Goal: Task Accomplishment & Management: Manage account settings

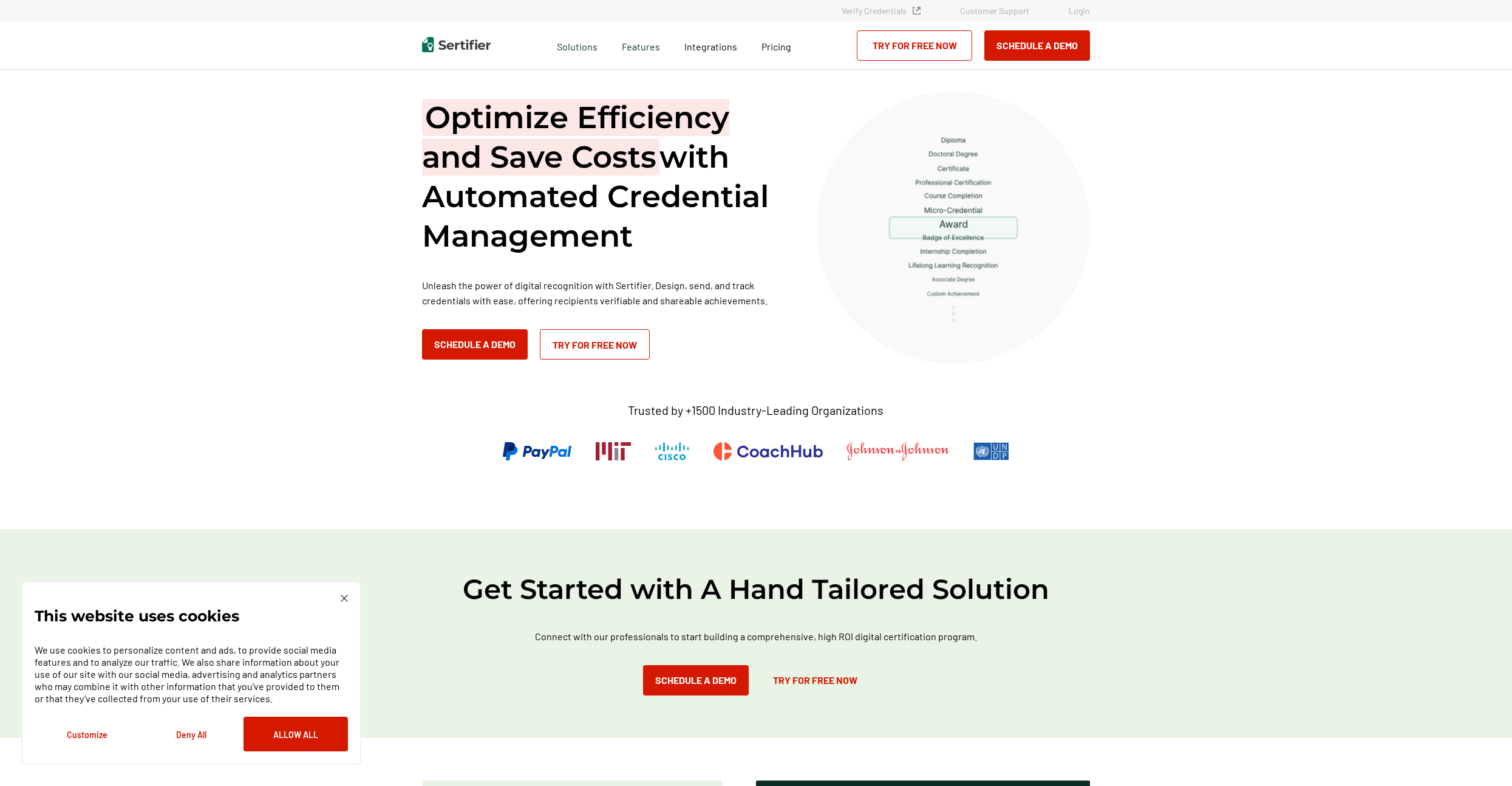
click at [1082, 8] on link "Login" at bounding box center [1080, 11] width 21 height 11
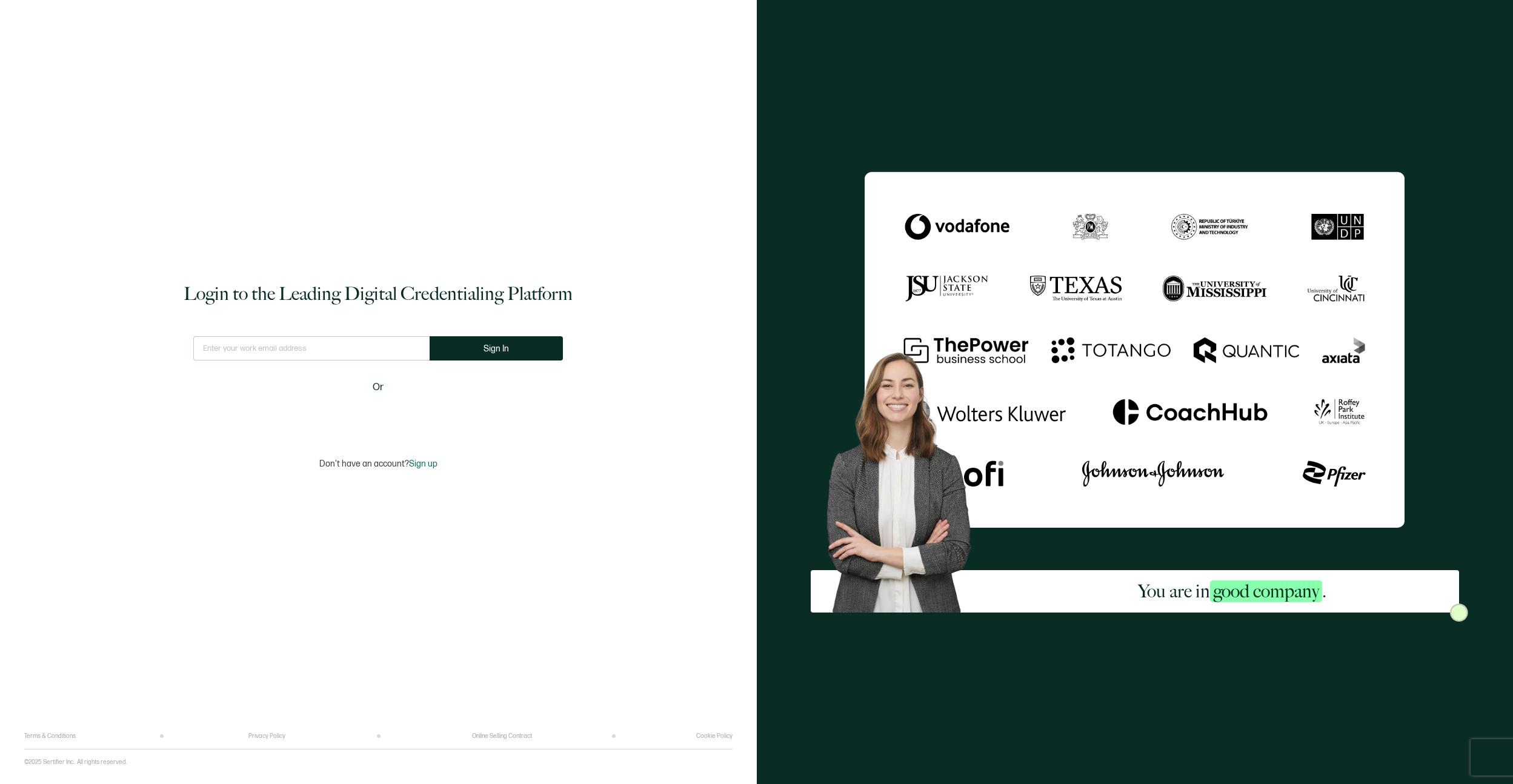
click at [240, 343] on input "text" at bounding box center [311, 348] width 236 height 24
type input "asim.sayed@rosedaleedu.com"
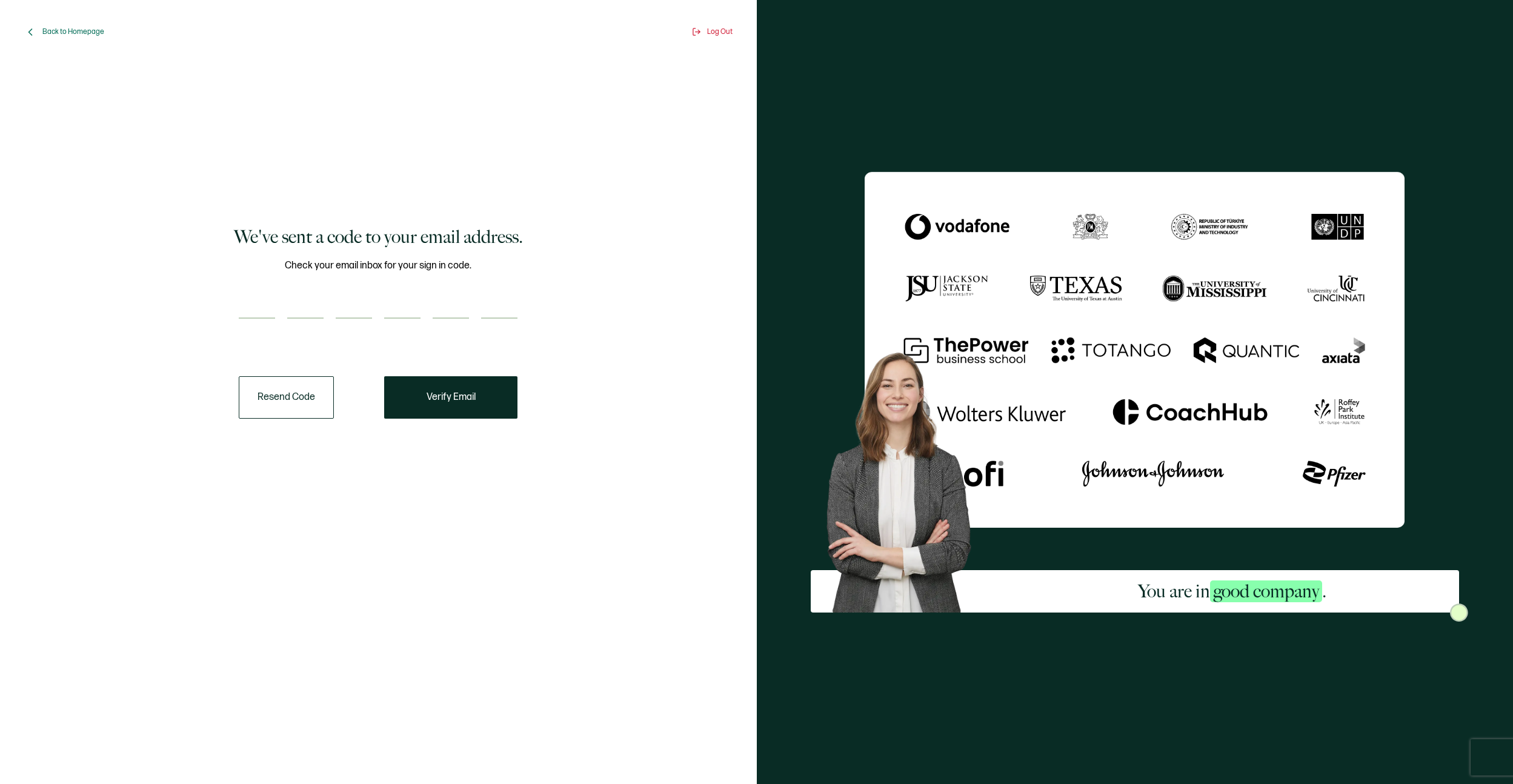
click at [259, 309] on input "number" at bounding box center [257, 306] width 36 height 24
paste input "9"
type input "9"
type input "3"
type input "9"
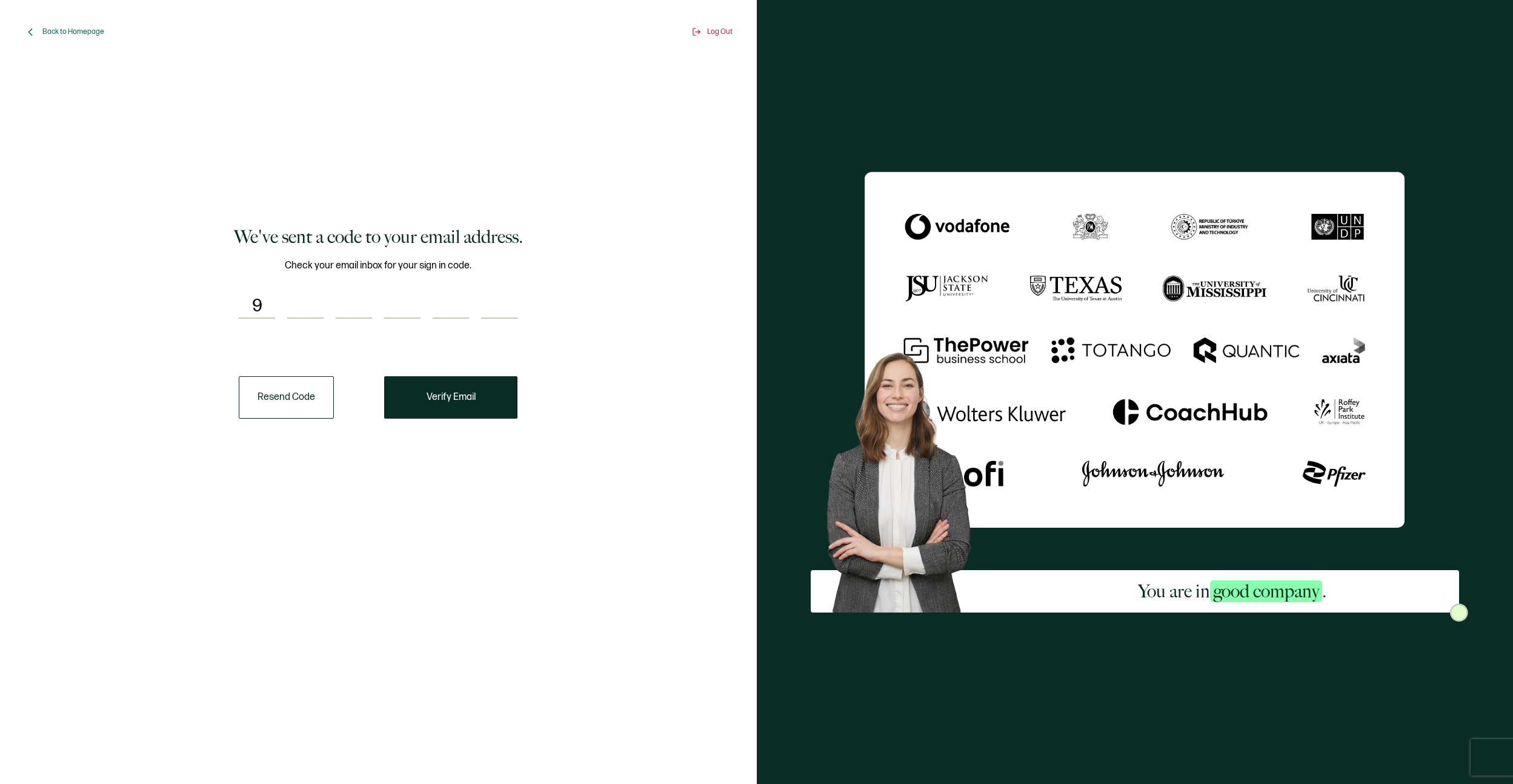
type input "9"
type input "1"
type input "6"
